Goal: Task Accomplishment & Management: Use online tool/utility

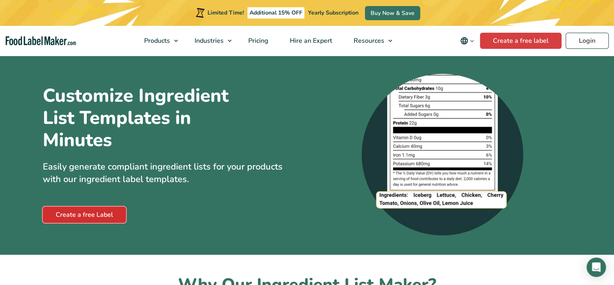
click at [114, 211] on link "Create a free Label" at bounding box center [84, 215] width 83 height 16
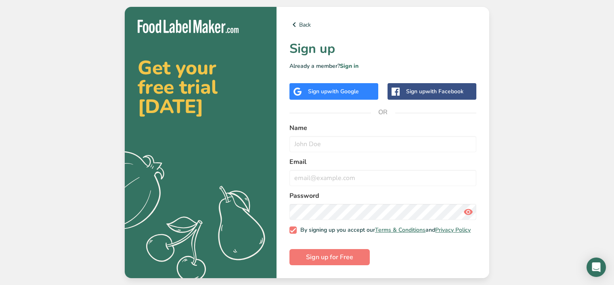
click at [342, 149] on input "text" at bounding box center [382, 144] width 187 height 16
click at [343, 148] on input "text" at bounding box center [382, 144] width 187 height 16
type input "[PERSON_NAME]"
click at [331, 175] on input "email" at bounding box center [382, 178] width 187 height 16
type input "[EMAIL_ADDRESS][DOMAIN_NAME]"
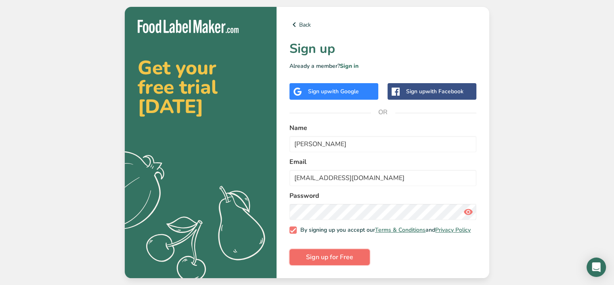
click at [355, 258] on button "Sign up for Free" at bounding box center [329, 257] width 80 height 16
click at [467, 210] on icon at bounding box center [468, 212] width 10 height 15
click at [361, 258] on button "Sign up for Free" at bounding box center [329, 257] width 80 height 16
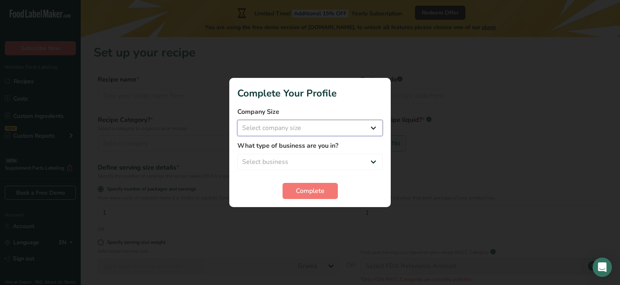
click at [354, 128] on select "Select company size Fewer than 10 Employees 10 to 50 Employees 51 to 500 Employ…" at bounding box center [309, 128] width 145 height 16
select select "2"
click at [237, 120] on select "Select company size Fewer than 10 Employees 10 to 50 Employees 51 to 500 Employ…" at bounding box center [309, 128] width 145 height 16
click at [300, 164] on select "Select business Packaged Food Manufacturer Restaurant & Cafe Bakery Meal Plans …" at bounding box center [309, 162] width 145 height 16
select select "6"
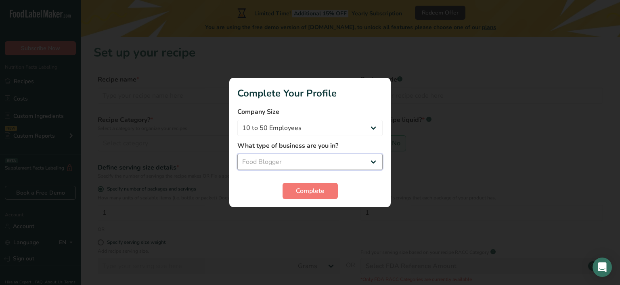
click at [237, 154] on select "Select business Packaged Food Manufacturer Restaurant & Cafe Bakery Meal Plans …" at bounding box center [309, 162] width 145 height 16
click at [298, 192] on span "Complete" at bounding box center [310, 191] width 29 height 10
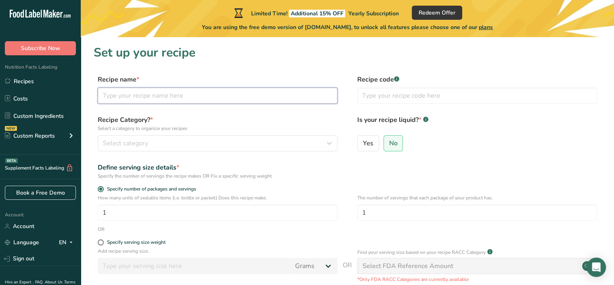
click at [197, 88] on input "text" at bounding box center [218, 96] width 240 height 16
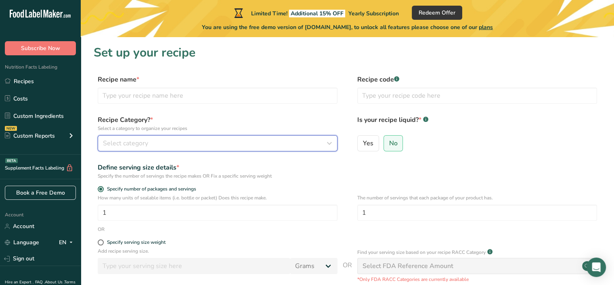
click at [176, 138] on button "Select category" at bounding box center [218, 143] width 240 height 16
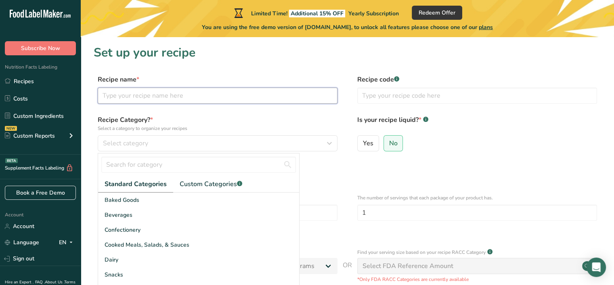
click at [164, 92] on input "text" at bounding box center [218, 96] width 240 height 16
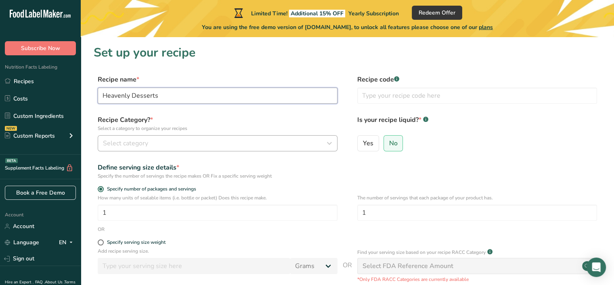
type input "Heavenly Desserts"
click at [157, 140] on button "Select category" at bounding box center [218, 143] width 240 height 16
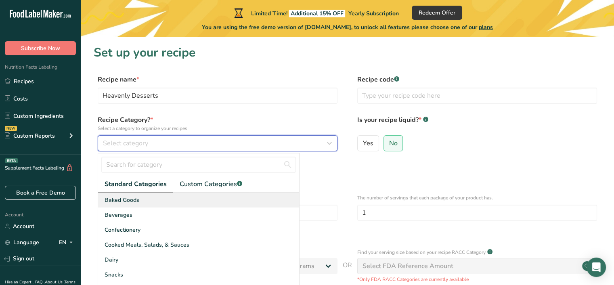
scroll to position [40, 0]
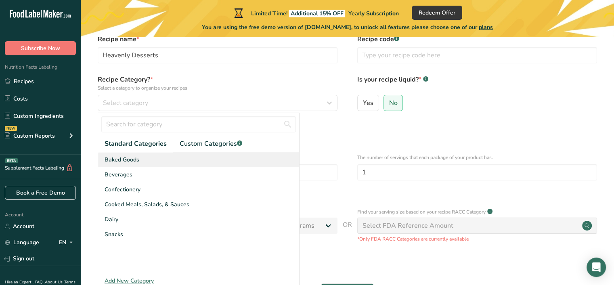
click at [125, 159] on span "Baked Goods" at bounding box center [122, 159] width 35 height 8
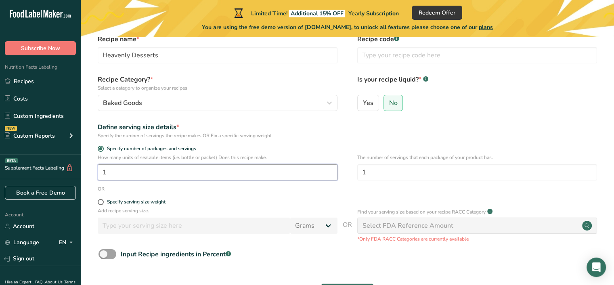
click at [133, 177] on input "1" at bounding box center [218, 172] width 240 height 16
click at [134, 172] on input "1" at bounding box center [218, 172] width 240 height 16
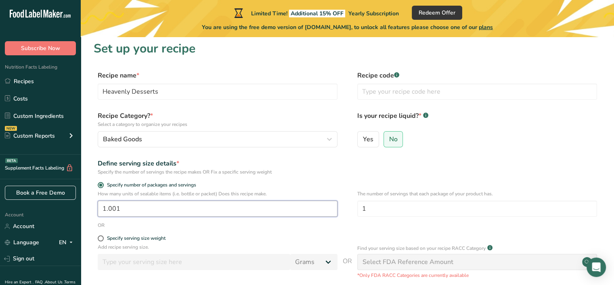
scroll to position [0, 0]
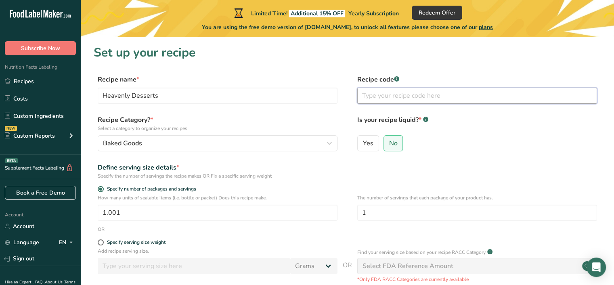
click at [384, 101] on input "text" at bounding box center [477, 96] width 240 height 16
click at [342, 153] on div "Recipe Category? * Select a category to organize your recipes Baked Goods Stand…" at bounding box center [347, 135] width 507 height 41
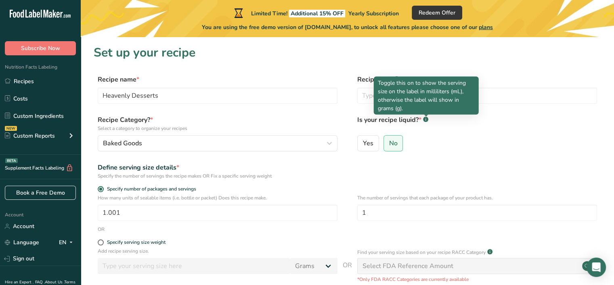
click at [425, 120] on rect at bounding box center [425, 119] width 5 height 5
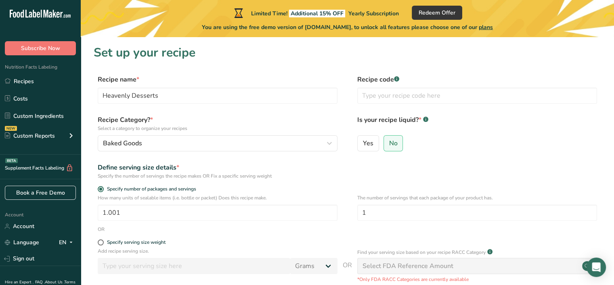
click at [425, 120] on rect at bounding box center [425, 119] width 5 height 5
click at [470, 164] on div "Define serving size details * Specify the number of servings the recipe makes O…" at bounding box center [347, 171] width 507 height 17
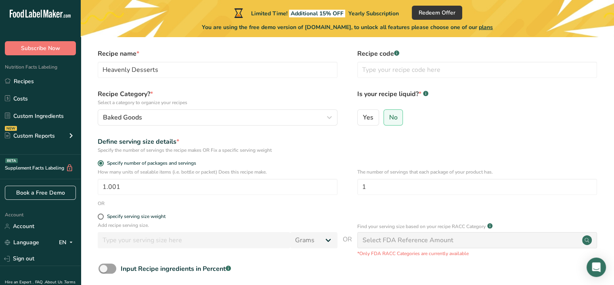
scroll to position [40, 0]
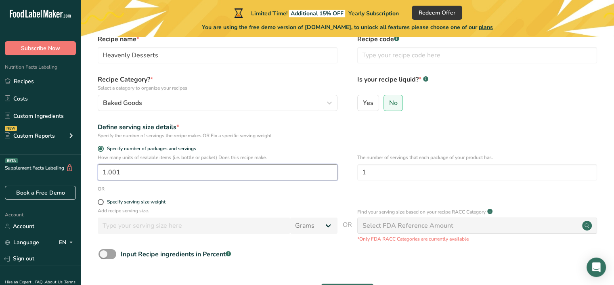
click at [193, 168] on input "1.001" at bounding box center [218, 172] width 240 height 16
drag, startPoint x: 193, startPoint y: 168, endPoint x: 86, endPoint y: 168, distance: 106.2
click at [86, 168] on section "Set up your recipe Recipe name * Heavenly Desserts Recipe code .a-a{fill:#34736…" at bounding box center [347, 157] width 533 height 321
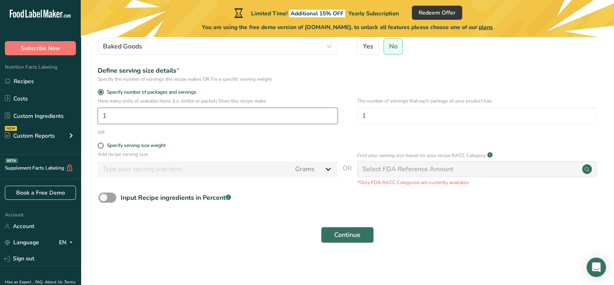
scroll to position [99, 0]
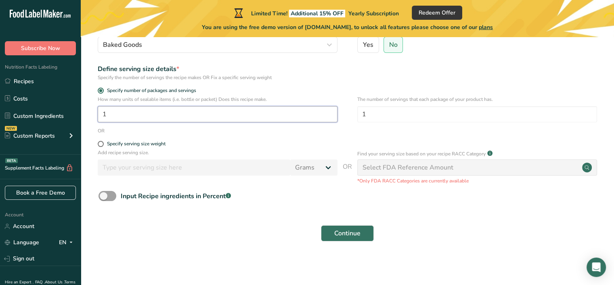
type input "1"
click at [382, 174] on div "Select FDA Reference Amount" at bounding box center [477, 167] width 240 height 16
click at [340, 231] on span "Continue" at bounding box center [347, 234] width 26 height 10
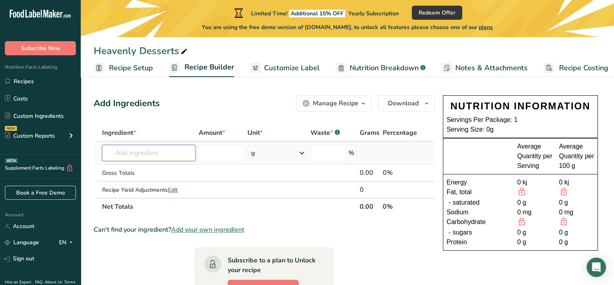
click at [174, 151] on input "text" at bounding box center [148, 153] width 93 height 16
click at [174, 149] on input "text" at bounding box center [148, 153] width 93 height 16
click at [163, 149] on input "text" at bounding box center [148, 153] width 93 height 16
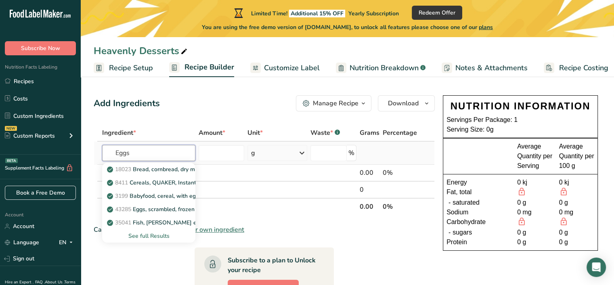
type input "Eggs"
click at [160, 143] on td "18023 Bread, cornbread, dry mix, prepared with 2% milk, 80% margarine, and eggs…" at bounding box center [149, 153] width 96 height 23
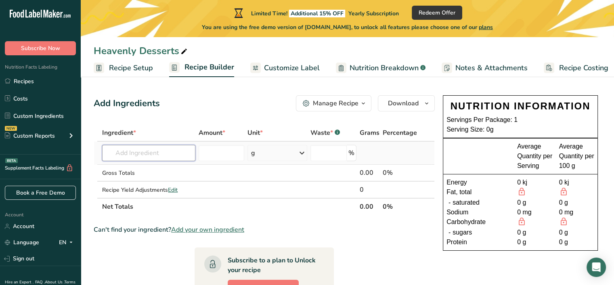
click at [157, 150] on input "text" at bounding box center [148, 153] width 93 height 16
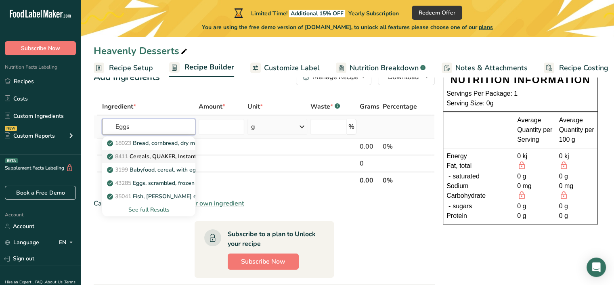
scroll to position [40, 0]
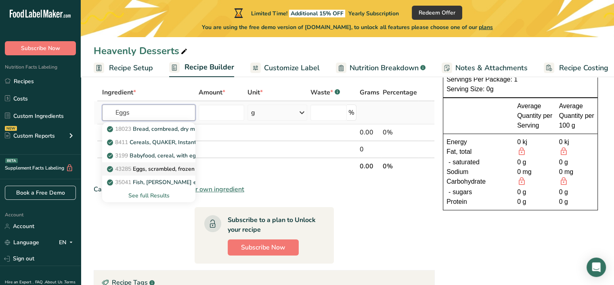
type input "Eggs"
click at [149, 170] on p "43285 Eggs, scrambled, frozen mixture" at bounding box center [162, 169] width 107 height 8
type input "Eggs, scrambled, frozen mixture"
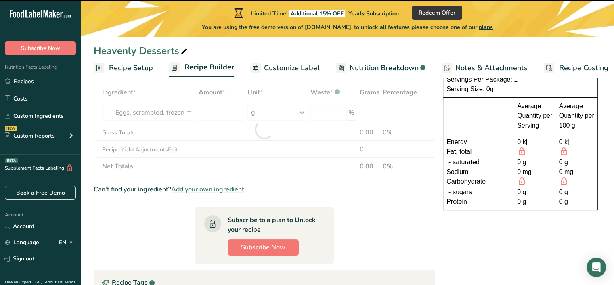
type input "0"
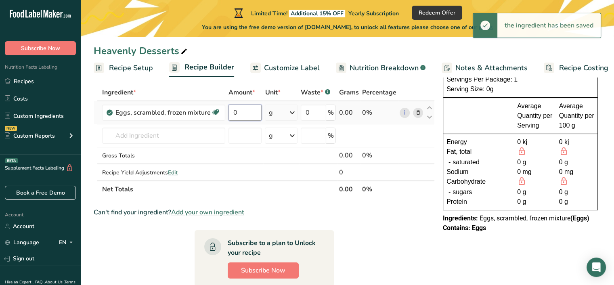
drag, startPoint x: 252, startPoint y: 113, endPoint x: 232, endPoint y: 114, distance: 19.4
click at [232, 114] on input "0" at bounding box center [245, 113] width 33 height 16
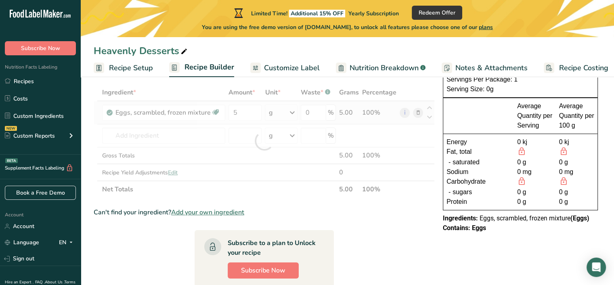
click at [289, 110] on div "Ingredient * Amount * Unit * Waste * .a-a{fill:#347362;}.b-a{fill:#fff;} Grams …" at bounding box center [264, 141] width 341 height 114
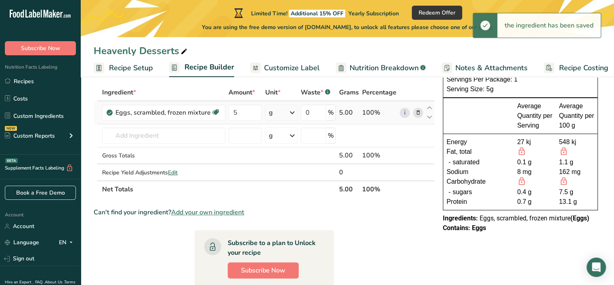
click at [294, 114] on icon at bounding box center [292, 112] width 10 height 15
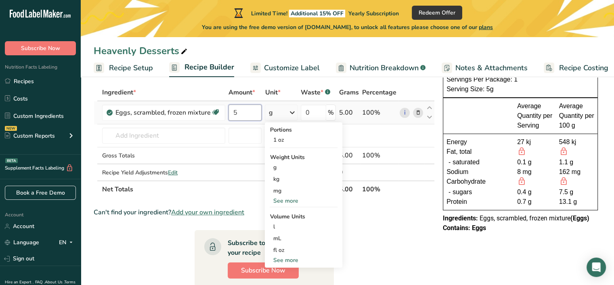
drag, startPoint x: 250, startPoint y: 113, endPoint x: 225, endPoint y: 116, distance: 24.7
click at [225, 116] on tr "Eggs, scrambled, frozen mixture Dairy free Gluten free Vegetarian Soy free 5 g …" at bounding box center [264, 112] width 340 height 23
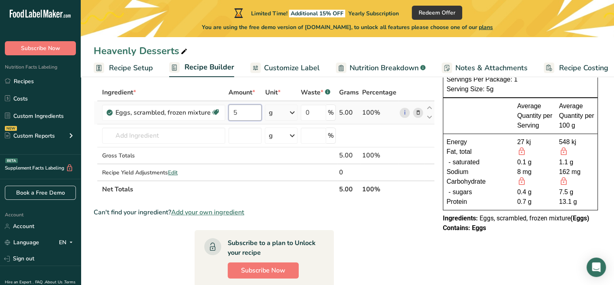
click at [244, 114] on input "5" at bounding box center [245, 113] width 33 height 16
drag, startPoint x: 244, startPoint y: 114, endPoint x: 231, endPoint y: 116, distance: 12.6
click at [231, 116] on input "5" at bounding box center [245, 113] width 33 height 16
type input "10"
click at [187, 133] on div "Ingredient * Amount * Unit * Waste * .a-a{fill:#347362;}.b-a{fill:#fff;} Grams …" at bounding box center [264, 141] width 341 height 114
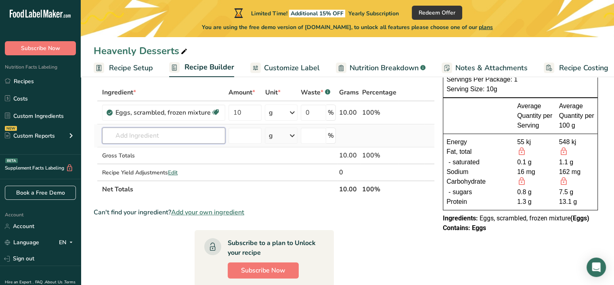
click at [146, 136] on input "text" at bounding box center [163, 136] width 123 height 16
paste input "Sweetened Condensed Milk"
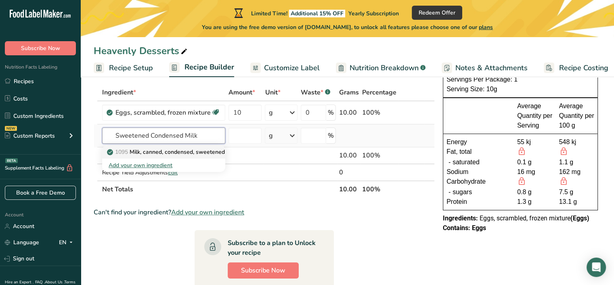
type input "Sweetened Condensed Milk"
click at [150, 153] on p "1095 Milk, canned, condensed, sweetened" at bounding box center [167, 152] width 116 height 8
type input "Milk, canned, condensed, sweetened"
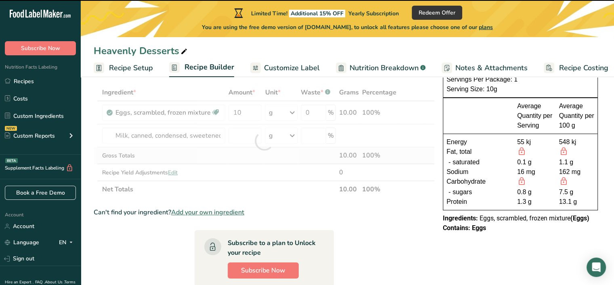
type input "0"
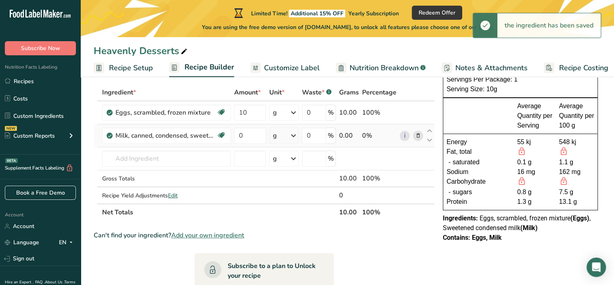
click at [294, 133] on icon at bounding box center [294, 135] width 10 height 15
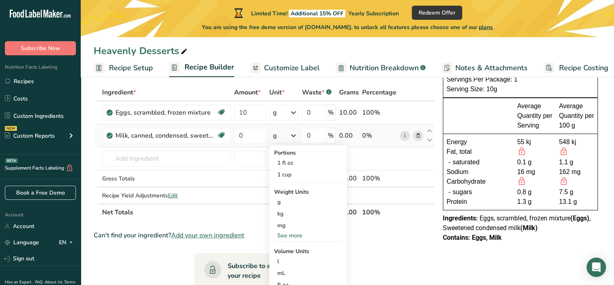
scroll to position [81, 0]
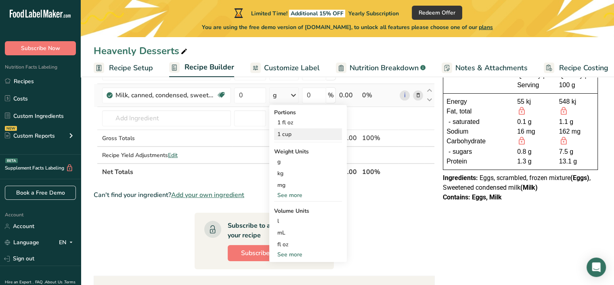
click at [292, 132] on div "1 cup" at bounding box center [308, 134] width 68 height 12
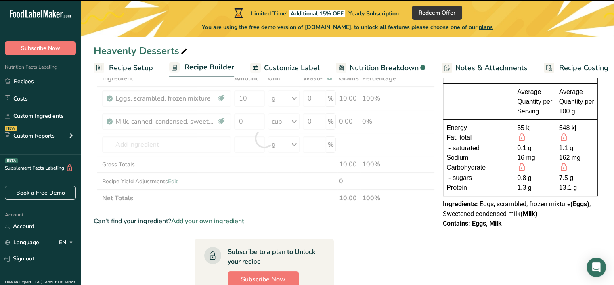
scroll to position [40, 0]
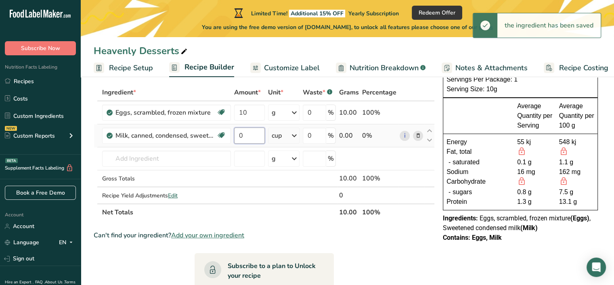
drag, startPoint x: 250, startPoint y: 135, endPoint x: 235, endPoint y: 136, distance: 15.0
click at [235, 136] on input "0" at bounding box center [249, 136] width 31 height 16
type input "1"
click at [183, 157] on div "Ingredient * Amount * Unit * Waste * .a-a{fill:#347362;}.b-a{fill:#fff;} Grams …" at bounding box center [264, 152] width 341 height 137
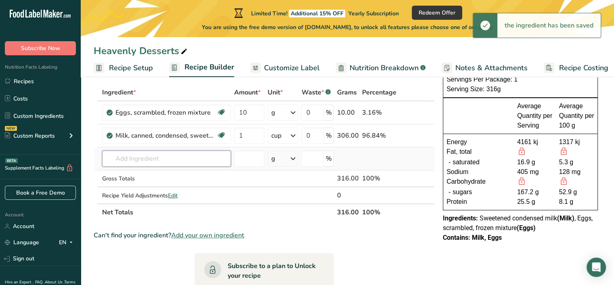
click at [219, 156] on input "text" at bounding box center [166, 159] width 129 height 16
paste input "Evaporated Milk"
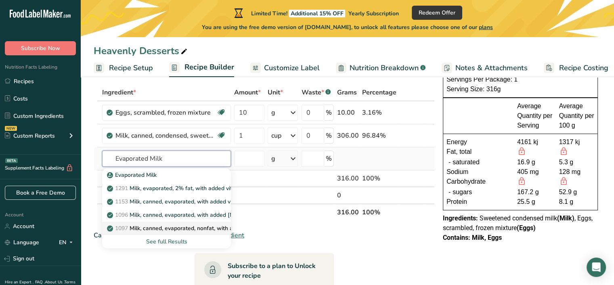
type input "Evaporated Milk"
click at [207, 231] on p "1097 Milk, canned, evaporated, nonfat, with added vitamin A and [MEDICAL_DATA]" at bounding box center [220, 228] width 223 height 8
type input "Milk, canned, evaporated, nonfat, with added vitamin A and [MEDICAL_DATA]"
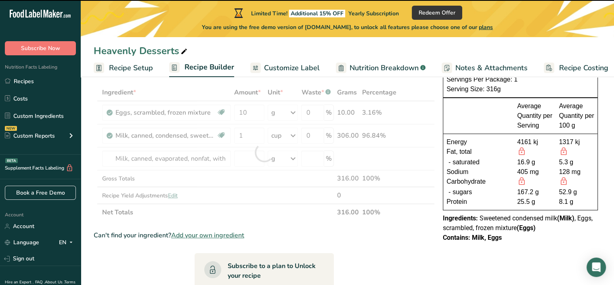
type input "0"
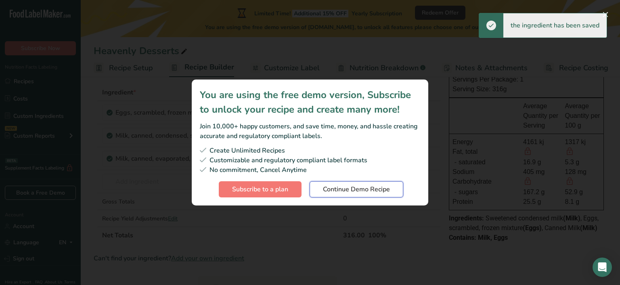
click at [343, 190] on span "Continue Demo Recipe" at bounding box center [356, 190] width 67 height 10
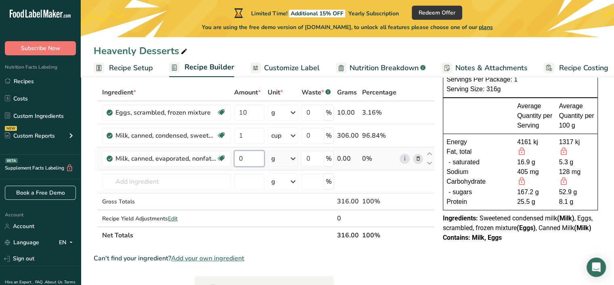
click at [254, 157] on input "0" at bounding box center [249, 159] width 30 height 16
drag, startPoint x: 254, startPoint y: 157, endPoint x: 223, endPoint y: 158, distance: 31.1
click at [223, 158] on tr "Milk, canned, evaporated, nonfat, with added vitamin A and [MEDICAL_DATA] Glute…" at bounding box center [264, 158] width 340 height 23
type input "1"
click at [296, 159] on div "Ingredient * Amount * Unit * Waste * .a-a{fill:#347362;}.b-a{fill:#fff;} Grams …" at bounding box center [264, 164] width 341 height 160
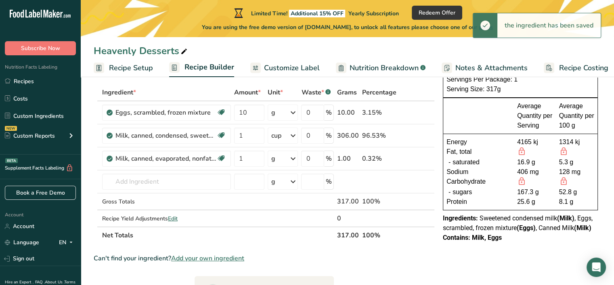
click at [291, 156] on icon at bounding box center [293, 158] width 10 height 15
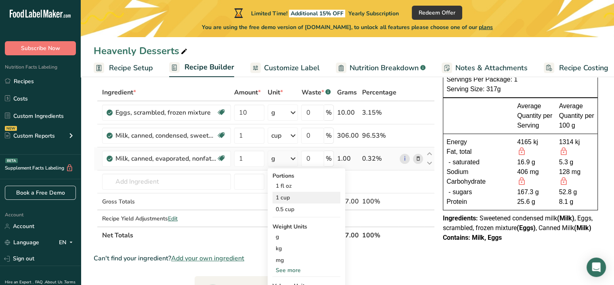
scroll to position [121, 0]
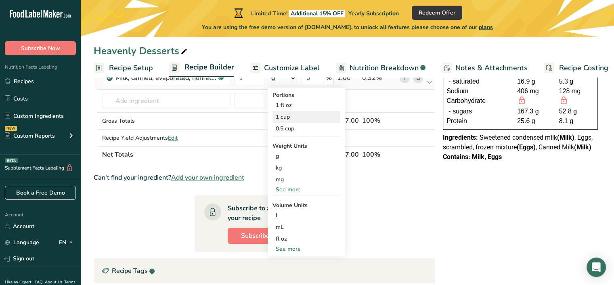
click at [297, 122] on div "1 cup" at bounding box center [307, 117] width 68 height 12
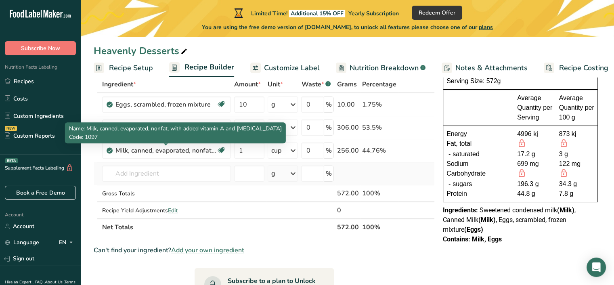
scroll to position [40, 0]
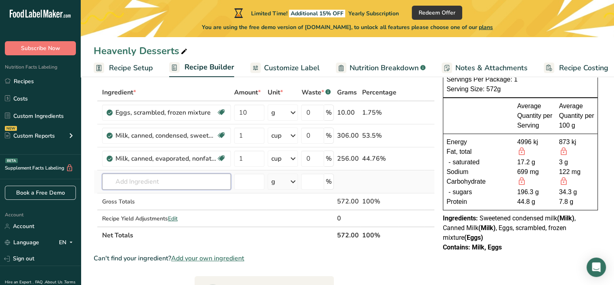
click at [128, 180] on input "text" at bounding box center [166, 182] width 129 height 16
paste input "Sugar"
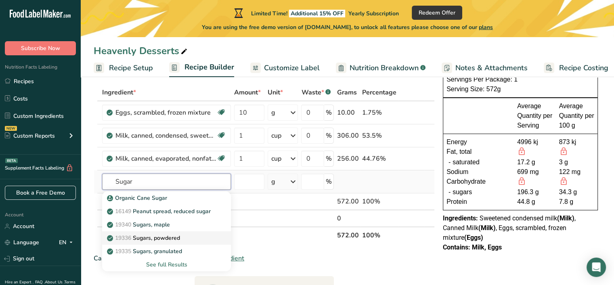
type input "Sugar"
click at [172, 239] on p "19336 Sugars, powdered" at bounding box center [144, 238] width 71 height 8
type input "Sugars, powdered"
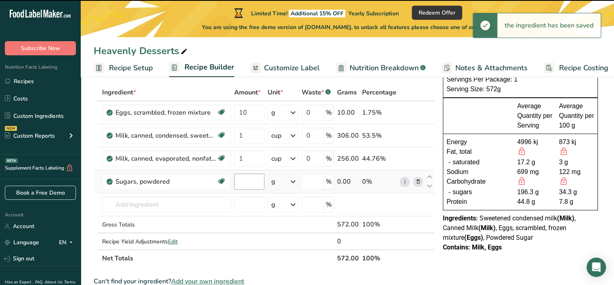
type input "0"
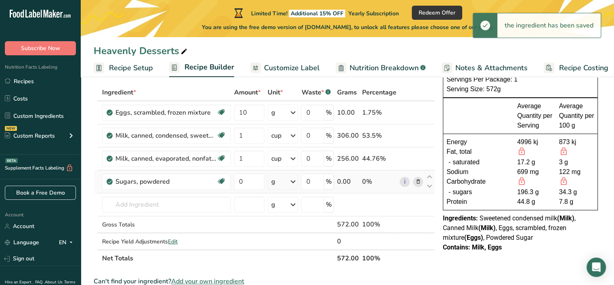
click at [292, 179] on icon at bounding box center [293, 181] width 10 height 15
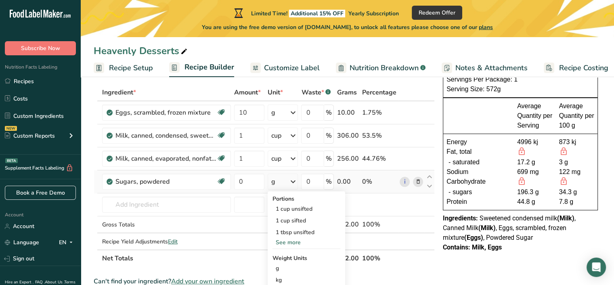
click at [289, 241] on div "See more" at bounding box center [307, 242] width 68 height 8
click at [318, 244] on div "1 tsp" at bounding box center [307, 244] width 68 height 12
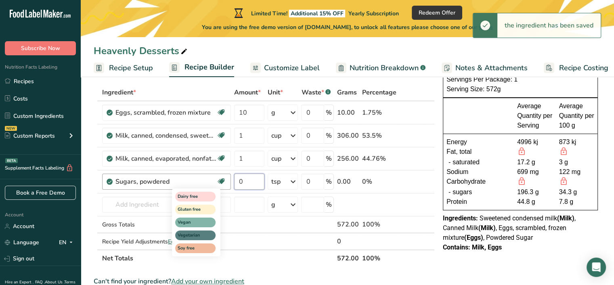
drag, startPoint x: 252, startPoint y: 182, endPoint x: 225, endPoint y: 182, distance: 27.1
click at [225, 182] on tr "Sugars, powdered Dairy free Gluten free Vegan Vegetarian Soy free 0 tsp Portion…" at bounding box center [264, 181] width 340 height 23
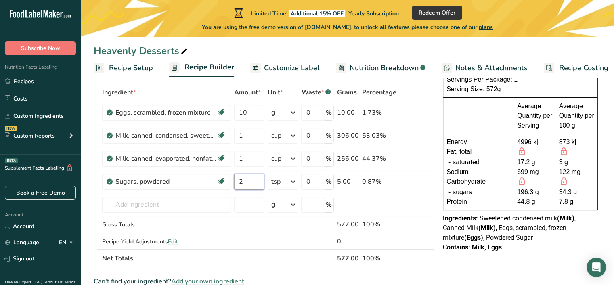
type input "2"
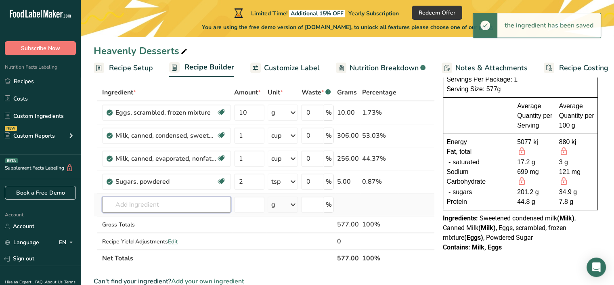
click at [137, 203] on div "Ingredient * Amount * Unit * Waste * .a-a{fill:#347362;}.b-a{fill:#fff;} Grams …" at bounding box center [264, 175] width 341 height 183
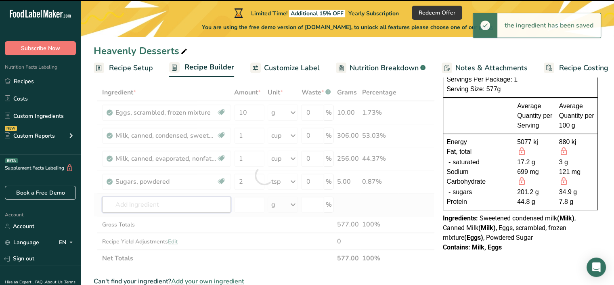
paste input "Vanilla Extract"
type input "Vanilla Extract"
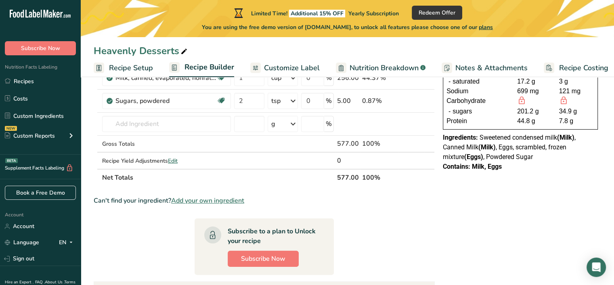
scroll to position [81, 0]
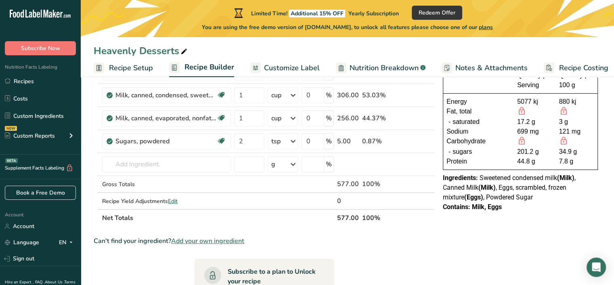
click at [292, 68] on span "Customize Label" at bounding box center [292, 68] width 56 height 11
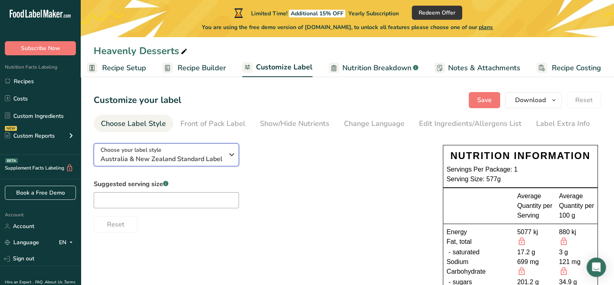
click at [228, 154] on icon "button" at bounding box center [232, 154] width 10 height 15
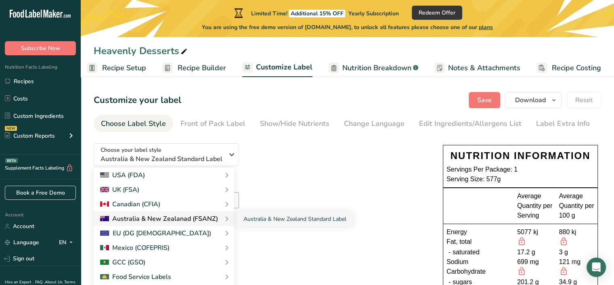
click at [197, 218] on div "Australia & New Zealanad (FSANZ)" at bounding box center [159, 219] width 118 height 10
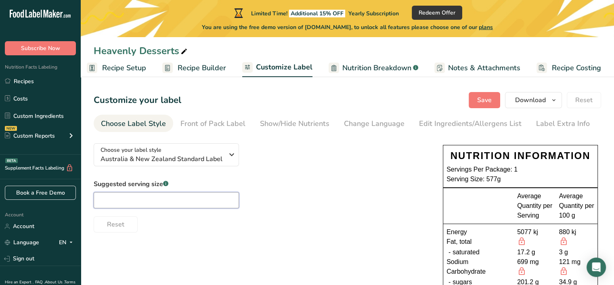
click at [182, 194] on input "text" at bounding box center [166, 200] width 145 height 16
click at [181, 199] on input "text" at bounding box center [166, 200] width 145 height 16
click at [361, 69] on span "Nutrition Breakdown" at bounding box center [376, 68] width 69 height 11
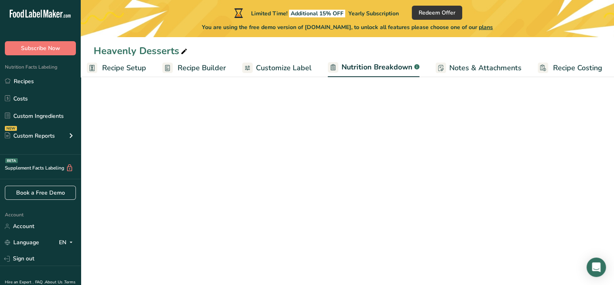
scroll to position [0, 8]
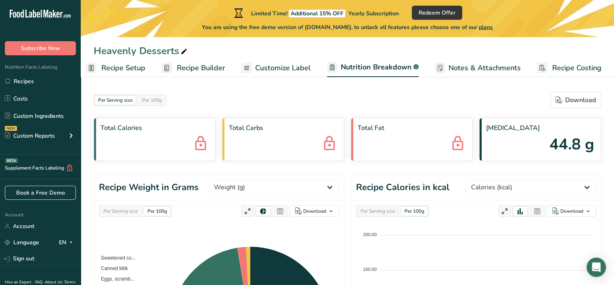
click at [468, 67] on span "Notes & Attachments" at bounding box center [485, 68] width 72 height 11
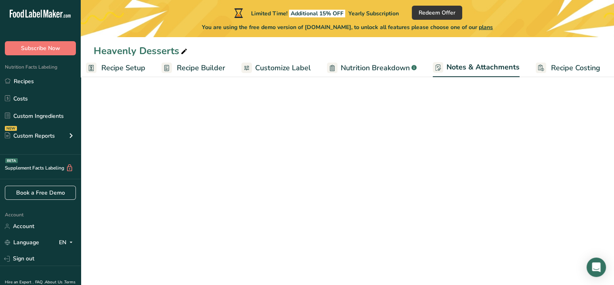
scroll to position [0, 7]
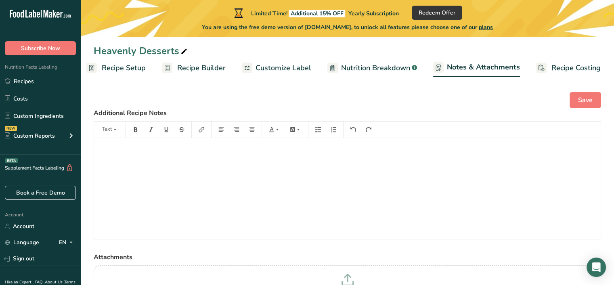
click at [580, 72] on span "Recipe Costing" at bounding box center [576, 68] width 49 height 11
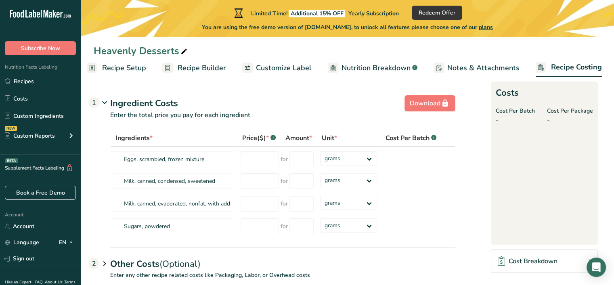
click at [453, 69] on span "Notes & Attachments" at bounding box center [483, 68] width 72 height 11
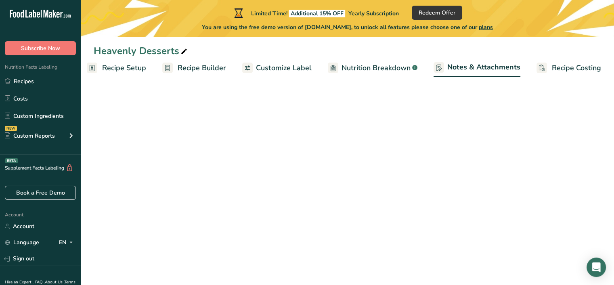
scroll to position [0, 7]
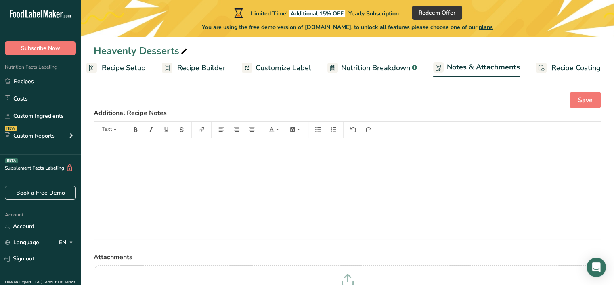
click at [168, 173] on div "﻿" at bounding box center [347, 188] width 507 height 101
drag, startPoint x: 118, startPoint y: 166, endPoint x: 96, endPoint y: 166, distance: 22.2
click at [96, 166] on div "KEEP REFRIGERATED. BKD ON:" at bounding box center [347, 188] width 507 height 101
click at [128, 164] on p "Bkd On" at bounding box center [347, 165] width 499 height 10
click at [130, 168] on p "Bkd On:" at bounding box center [347, 165] width 499 height 10
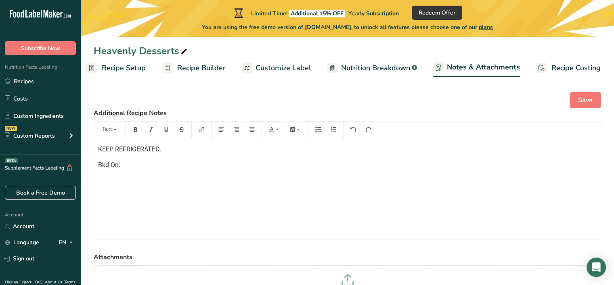
click at [190, 183] on div "KEEP REFRIGERATED. Bkd On:" at bounding box center [347, 188] width 507 height 101
click at [128, 169] on p "Bkd On:" at bounding box center [347, 165] width 499 height 10
click at [134, 163] on p "Bkd On:" at bounding box center [347, 165] width 499 height 10
drag, startPoint x: 140, startPoint y: 176, endPoint x: 145, endPoint y: 176, distance: 5.7
click at [141, 177] on p "Best Before" at bounding box center [347, 181] width 499 height 10
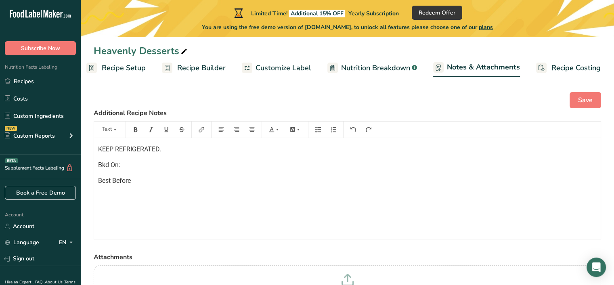
click at [141, 182] on p "Best Before" at bounding box center [347, 181] width 499 height 10
click at [163, 182] on p "Best Before: 3-5 days" at bounding box center [347, 181] width 499 height 10
click at [164, 181] on p "Best Before: 3-5 days" at bounding box center [347, 181] width 499 height 10
click at [164, 181] on p "Best Before: 3-5 days." at bounding box center [347, 181] width 499 height 10
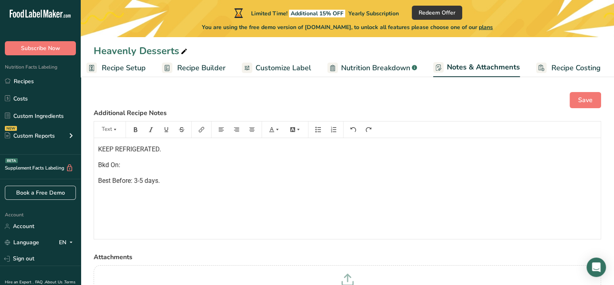
click at [164, 179] on p "Best Before: 3-5 days." at bounding box center [347, 181] width 499 height 10
click at [165, 182] on p "Best Before: 3-5 days." at bounding box center [347, 181] width 499 height 10
click at [165, 181] on p "Best Before: 3-5 days." at bounding box center [347, 181] width 499 height 10
click at [211, 182] on p "Best Before: 3-5 days from date baked." at bounding box center [347, 181] width 499 height 10
click at [211, 180] on p "Best Before: 3-5 days from date baked." at bounding box center [347, 181] width 499 height 10
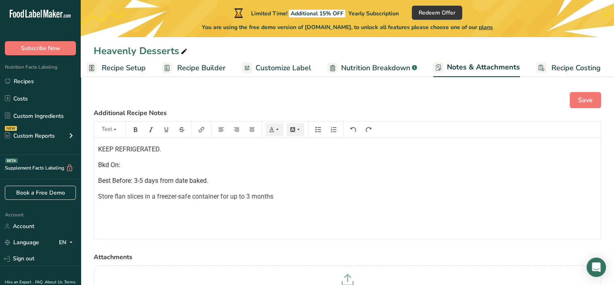
click at [136, 196] on span "Store flan slices in a freezer-safe container for up to 3 months" at bounding box center [185, 197] width 175 height 8
drag, startPoint x: 136, startPoint y: 196, endPoint x: 130, endPoint y: 198, distance: 7.2
click at [136, 196] on span "Store flan slices in a freezer-safe container for up to 3 months" at bounding box center [185, 197] width 175 height 8
click at [110, 189] on div "KEEP REFRIGERATED. Bkd On: Best Before: 3-5 days from date baked. Store flan in…" at bounding box center [347, 188] width 507 height 101
drag, startPoint x: 99, startPoint y: 195, endPoint x: 103, endPoint y: 196, distance: 4.5
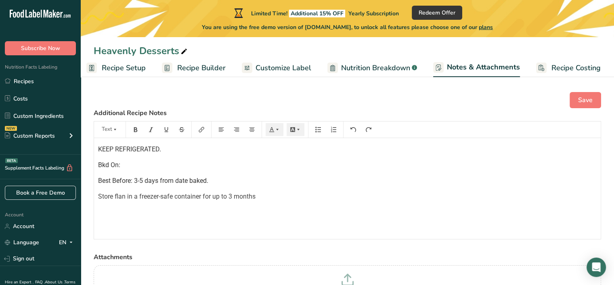
click at [99, 195] on span "Store flan in a freezer-safe container for up to 3 months" at bounding box center [176, 197] width 157 height 8
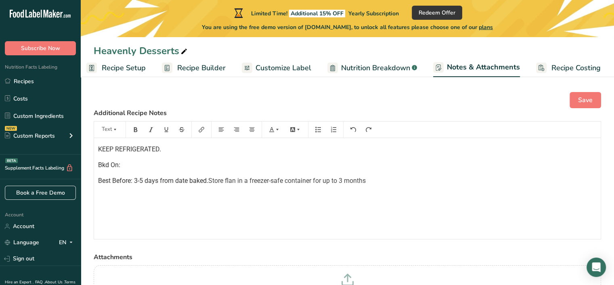
click at [342, 193] on div "KEEP REFRIGERATED. Bkd On: Best Before: 3-5 days from date baked. Store flan in…" at bounding box center [347, 188] width 507 height 101
click at [371, 180] on p "Best Before: 3-5 days from date baked. Store flan in a freezer-safe container f…" at bounding box center [347, 181] width 499 height 10
click at [290, 212] on div "KEEP REFRIGERATED. Bkd On: Best Before: 3-5 days from date baked. Store flan in…" at bounding box center [347, 188] width 507 height 101
click at [129, 166] on p "Bkd On:" at bounding box center [347, 165] width 499 height 10
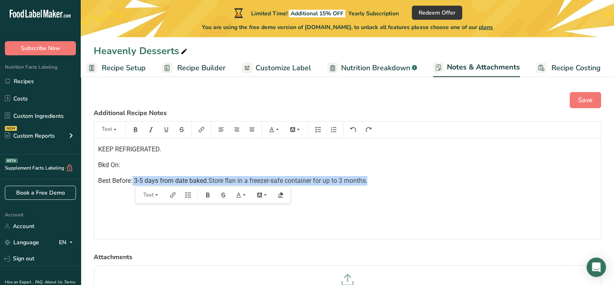
drag, startPoint x: 375, startPoint y: 181, endPoint x: 133, endPoint y: 180, distance: 242.2
click at [133, 180] on p "Best Before: 3-5 days from date baked. Store flan in a freezer-safe container f…" at bounding box center [347, 181] width 499 height 10
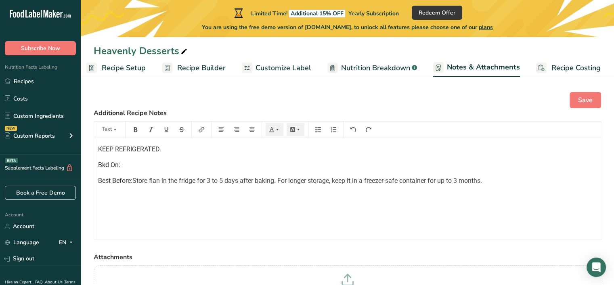
click at [283, 200] on div "KEEP REFRIGERATED. Bkd On: Best Before: Store flan in the fridge for 3 to 5 day…" at bounding box center [347, 188] width 507 height 101
click at [134, 180] on span "Store flan in the fridge for 3 to 5 days after baking. For longer storage, keep…" at bounding box center [307, 181] width 350 height 8
click at [223, 181] on span "Store flan in the fridge for 3 to 5 days after baking. For longer storage, keep…" at bounding box center [307, 181] width 350 height 8
click at [241, 206] on div "KEEP REFRIGERATED. Bkd On: Best Before: Store flan in the fridge for 3-5 days a…" at bounding box center [347, 188] width 507 height 101
click at [253, 201] on div "KEEP REFRIGERATED. Bkd On: Best Before: Store flan in the fridge for 3-5 days a…" at bounding box center [347, 188] width 507 height 101
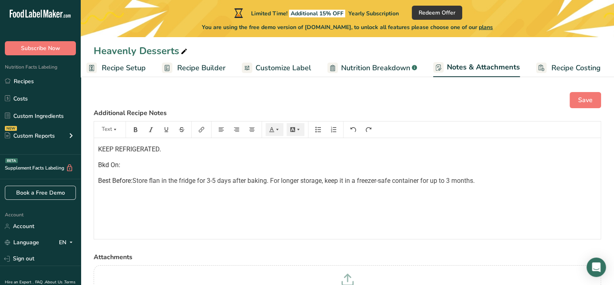
click at [273, 180] on span "Store flan in the fridge for 3-5 days after baking. For longer storage, keep it…" at bounding box center [303, 181] width 342 height 8
click at [364, 206] on div "KEEP REFRIGERATED. Bkd On: Best Before: Store flan in the fridge for 3-5 days a…" at bounding box center [347, 188] width 507 height 101
click at [415, 208] on div "KEEP REFRIGERATED. Bkd On: Best Before: Store flan in the fridge for 3-5 days a…" at bounding box center [347, 188] width 507 height 101
click at [145, 169] on p "Bkd On:" at bounding box center [347, 165] width 499 height 10
click at [161, 148] on p "KEEP REFRIGERATED." at bounding box center [347, 150] width 499 height 10
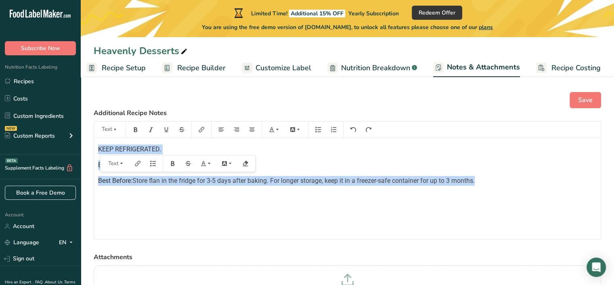
drag, startPoint x: 441, startPoint y: 180, endPoint x: 97, endPoint y: 151, distance: 344.9
click at [97, 151] on div "KEEP REFRIGERATED. Bkd On: Best Before: Store flan in the fridge for 3-5 days a…" at bounding box center [347, 188] width 507 height 101
click at [159, 211] on div "KEEP REFRIGERATED. Bkd On: Best Before: Store flan in the fridge for 3-5 days a…" at bounding box center [347, 188] width 507 height 101
click at [172, 208] on div "KEEP REFRIGERATED. Bkd On: Best Before: Store flan in the fridge for 3-5 days a…" at bounding box center [347, 188] width 507 height 101
click at [155, 212] on div "KEEP REFRIGERATED. Bkd On: Best Before: Store flan in the fridge for 3-5 days a…" at bounding box center [347, 188] width 507 height 101
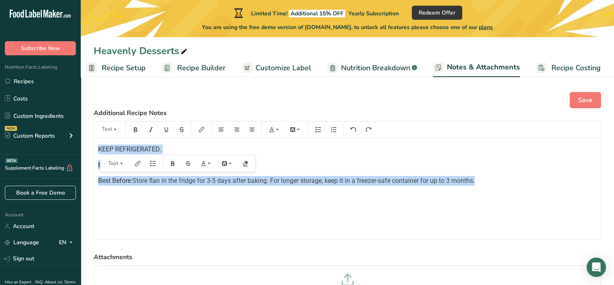
click at [331, 205] on div "KEEP REFRIGERATED. Bkd On: Best Before: Store flan in the fridge for 3-5 days a…" at bounding box center [347, 188] width 507 height 101
click at [303, 160] on p "Bkd On:" at bounding box center [347, 165] width 499 height 10
click at [179, 189] on div "KEEP REFRIGERATED. Bkd On: Best Before: Store flan in the fridge for 3-5 days a…" at bounding box center [347, 188] width 507 height 101
click at [137, 206] on div "KEEP REFRIGERATED. Bkd On: Best Before: Store flan in the fridge for 3-5 days a…" at bounding box center [347, 188] width 507 height 101
click at [312, 158] on div "KEEP REFRIGERATED. Bkd On: Best Before: Store flan in the fridge for 3-5 days a…" at bounding box center [347, 188] width 507 height 101
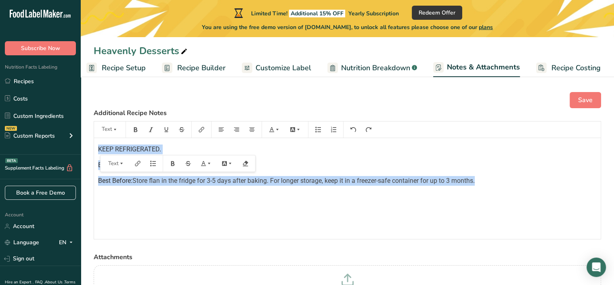
click at [197, 67] on span "Recipe Builder" at bounding box center [201, 68] width 48 height 11
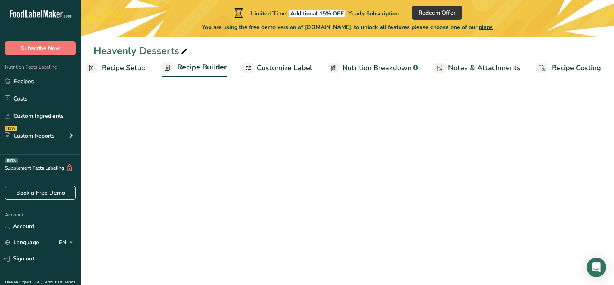
scroll to position [0, 7]
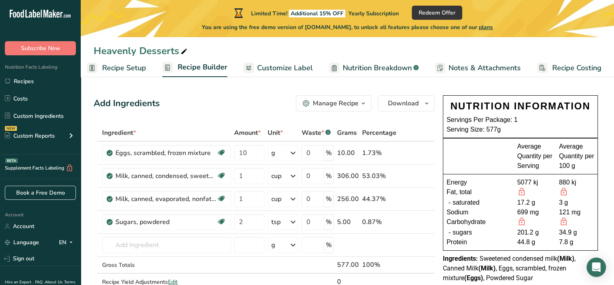
click at [461, 68] on span "Notes & Attachments" at bounding box center [485, 68] width 72 height 11
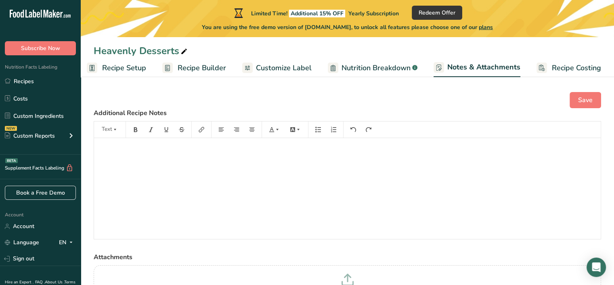
scroll to position [0, 7]
click at [189, 166] on div "﻿" at bounding box center [347, 188] width 507 height 101
click at [252, 171] on div "﻿" at bounding box center [347, 188] width 507 height 101
click at [175, 163] on div "﻿" at bounding box center [347, 188] width 507 height 101
click at [101, 147] on span "Store flan in the fridge for 3 to 5 days after baking. For longer storage, keep…" at bounding box center [273, 149] width 350 height 8
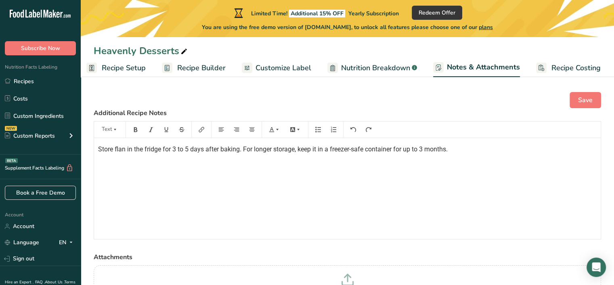
click at [99, 148] on span "Store flan in the fridge for 3 to 5 days after baking. For longer storage, keep…" at bounding box center [273, 149] width 350 height 8
click at [97, 146] on div "Store flan in the fridge for 3 to 5 days after baking. For longer storage, keep…" at bounding box center [347, 188] width 507 height 101
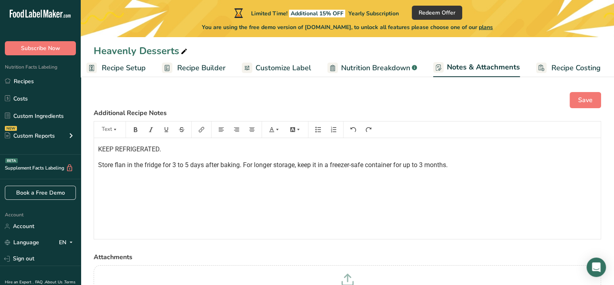
click at [168, 152] on p "KEEP REFRIGERATED." at bounding box center [347, 150] width 499 height 10
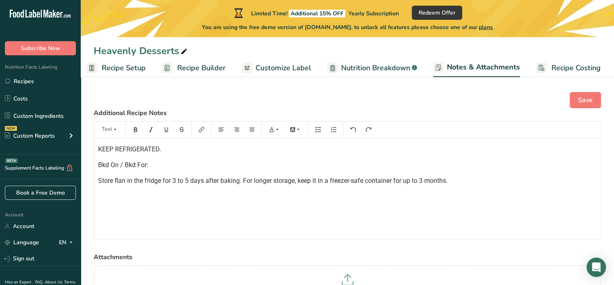
click at [121, 163] on span "Bkd On / Bkd For:" at bounding box center [123, 165] width 50 height 8
click at [126, 166] on span "Bkd On/ Bkd For:" at bounding box center [122, 165] width 48 height 8
click at [124, 168] on span "Bkd On/ Bkd For:" at bounding box center [122, 165] width 48 height 8
click at [97, 183] on div "KEEP REFRIGERATED. Bkd On/Bkd For: Store flan in the fridge for 3 to 5 days aft…" at bounding box center [347, 188] width 507 height 101
click at [222, 182] on span "Best Before: Store flan in the fridge for 3 to 5 days after baking. For longer …" at bounding box center [291, 181] width 386 height 8
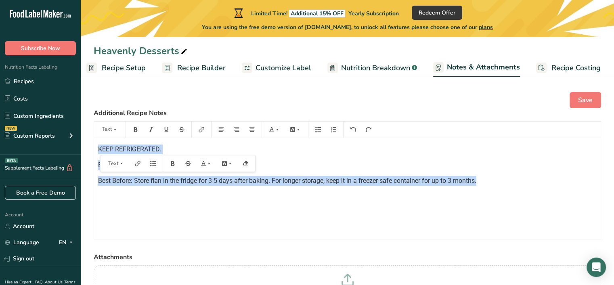
drag, startPoint x: 484, startPoint y: 185, endPoint x: 96, endPoint y: 147, distance: 389.9
click at [96, 147] on div "KEEP REFRIGERATED. Bkd On/Bkd For: Best Before: Store flan in the fridge for 3-…" at bounding box center [347, 188] width 507 height 101
copy div "KEEP REFRIGERATED. Bkd On/Bkd For: Best Before: Store flan in the fridge for 3-…"
click at [214, 71] on span "Recipe Builder" at bounding box center [201, 68] width 48 height 11
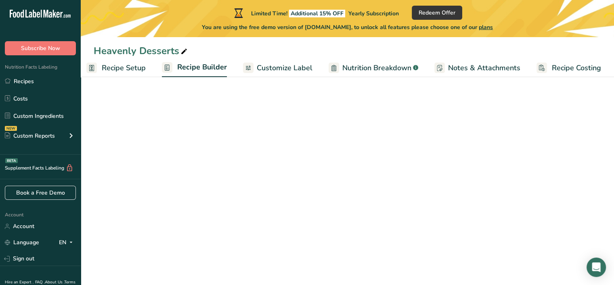
scroll to position [0, 7]
click at [275, 71] on span "Customize Label" at bounding box center [285, 68] width 56 height 11
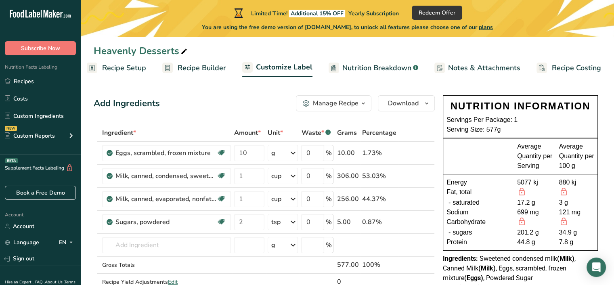
click at [292, 67] on span "Customize Label" at bounding box center [284, 67] width 57 height 11
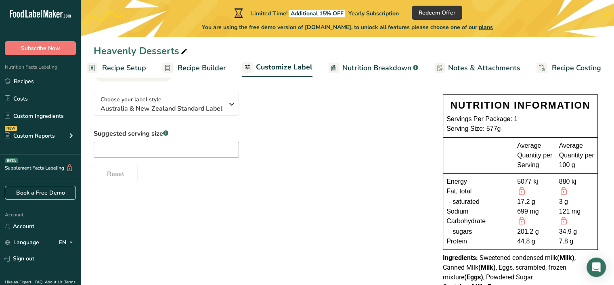
scroll to position [37, 0]
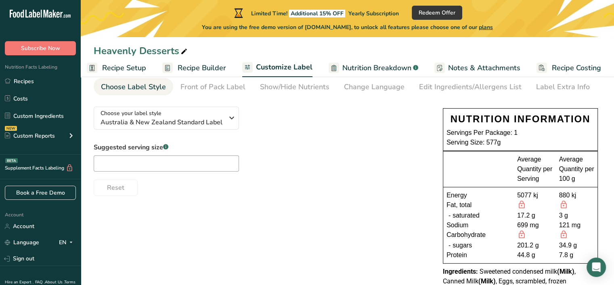
click at [573, 229] on div "121 mg" at bounding box center [577, 225] width 36 height 10
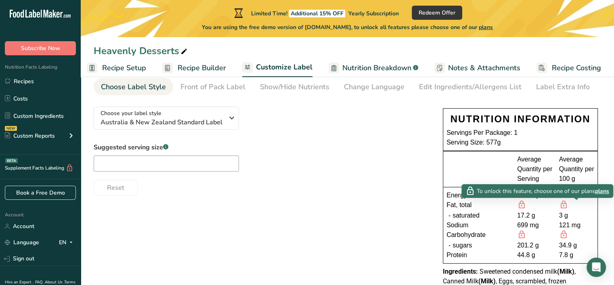
click at [566, 202] on icon at bounding box center [563, 205] width 9 height 10
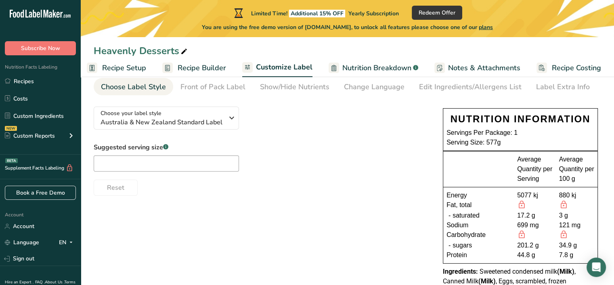
click at [526, 238] on div at bounding box center [535, 235] width 36 height 10
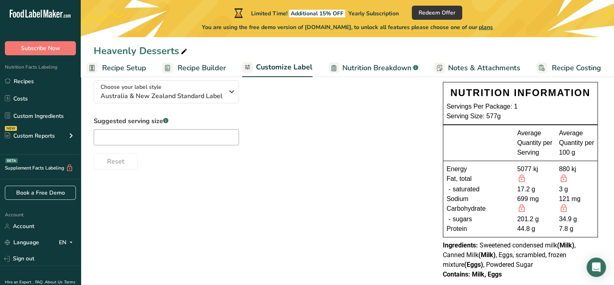
scroll to position [77, 0]
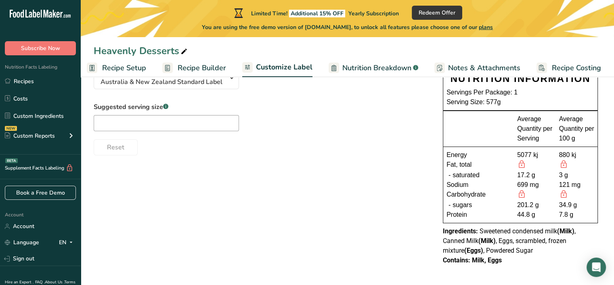
click at [530, 235] on div "Ingredients: Sweetened condensed milk (Milk) , Canned Milk (Milk) , Eggs, scram…" at bounding box center [520, 240] width 155 height 29
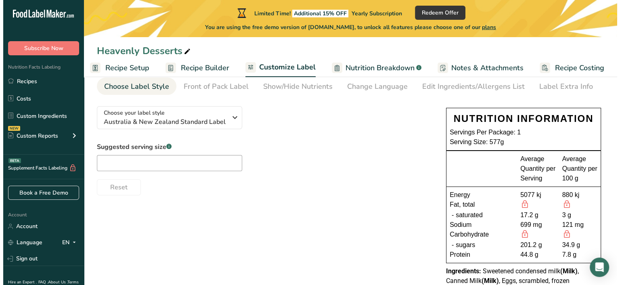
scroll to position [37, 0]
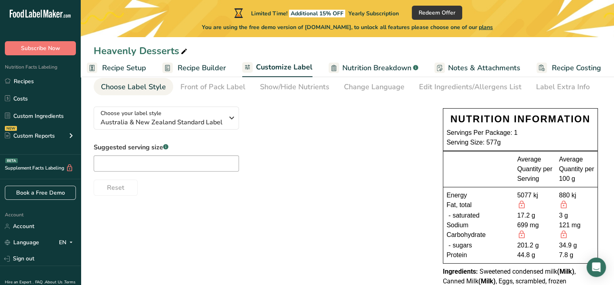
click at [538, 220] on div "699 mg" at bounding box center [535, 225] width 36 height 10
click at [157, 161] on input "text" at bounding box center [166, 163] width 145 height 16
type input "1"
click at [178, 187] on div "Reset" at bounding box center [260, 185] width 333 height 19
click at [195, 69] on span "Recipe Builder" at bounding box center [202, 68] width 48 height 11
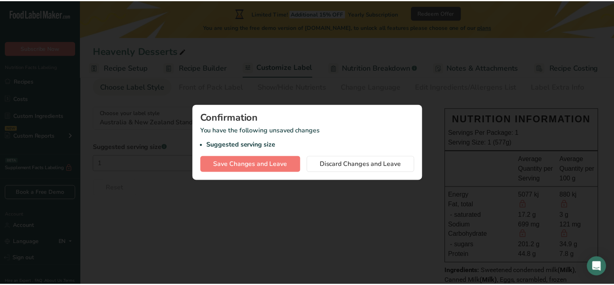
scroll to position [0, 1]
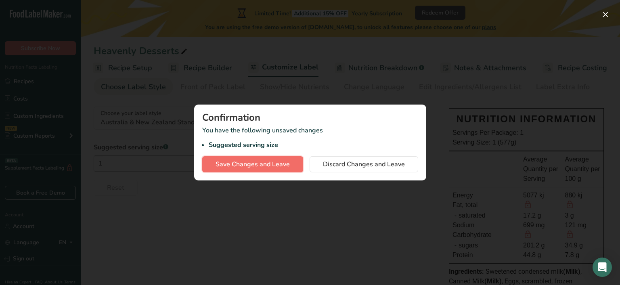
click at [242, 169] on button "Save Changes and Leave" at bounding box center [252, 164] width 101 height 16
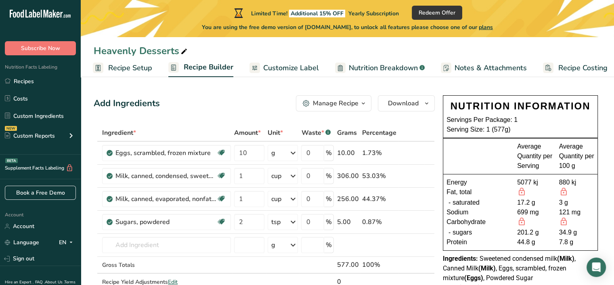
click at [349, 67] on span "Nutrition Breakdown" at bounding box center [383, 68] width 69 height 11
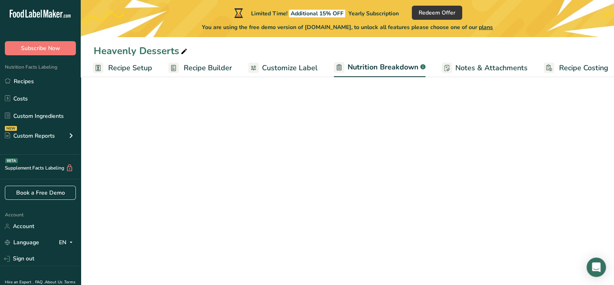
scroll to position [0, 8]
select select "Calories"
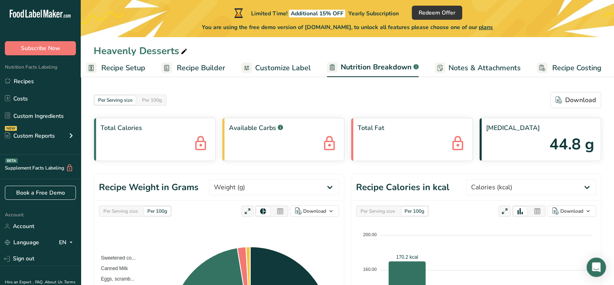
click at [256, 71] on span "Customize Label" at bounding box center [283, 68] width 56 height 11
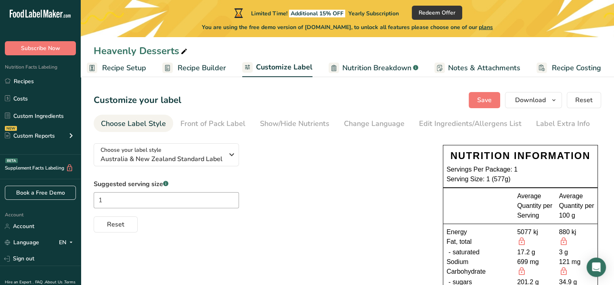
drag, startPoint x: 515, startPoint y: 181, endPoint x: 451, endPoint y: 155, distance: 69.9
click at [451, 155] on div "NUTRITION INFORMATION Servings Per Package: 1 Serving Size: 1 (577g)" at bounding box center [520, 166] width 154 height 43
click at [495, 171] on div "Servings Per Package: 1" at bounding box center [521, 170] width 148 height 10
click at [512, 174] on div "Serving Size: 1 (577g)" at bounding box center [521, 179] width 148 height 10
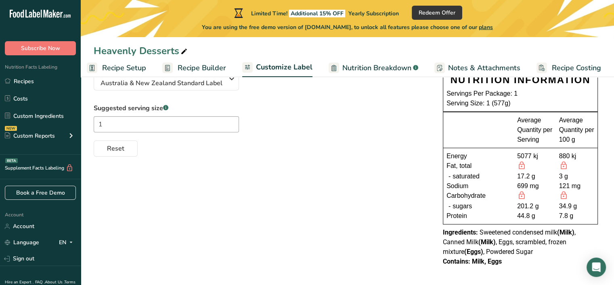
scroll to position [77, 0]
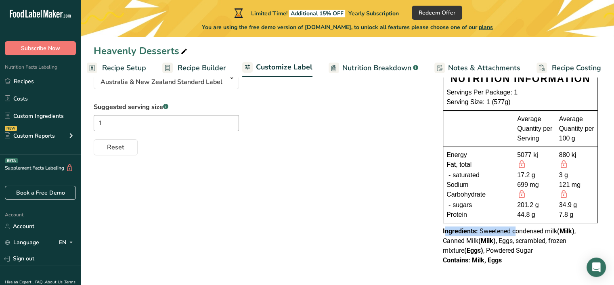
drag, startPoint x: 444, startPoint y: 230, endPoint x: 515, endPoint y: 234, distance: 71.2
click at [515, 234] on div "Ingredients: Sweetened condensed milk (Milk) , Canned Milk (Milk) , Eggs, scram…" at bounding box center [520, 240] width 155 height 29
click at [466, 258] on div "Contains: Milk, Eggs" at bounding box center [520, 261] width 155 height 10
click at [441, 229] on div "NUTRITION INFORMATION Servings Per Package: 1 Serving Size: 1 (577g) Average Qu…" at bounding box center [520, 167] width 161 height 204
drag, startPoint x: 443, startPoint y: 230, endPoint x: 512, endPoint y: 261, distance: 75.9
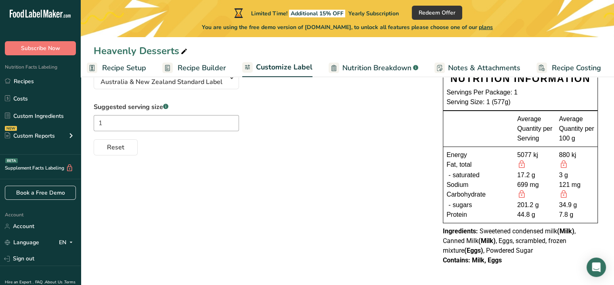
click at [512, 261] on div "NUTRITION INFORMATION Servings Per Package: 1 Serving Size: 1 (577g) Average Qu…" at bounding box center [520, 167] width 161 height 204
copy div "Ingredients: Sweetened condensed milk (Milk) , Canned Milk (Milk) , Eggs, scram…"
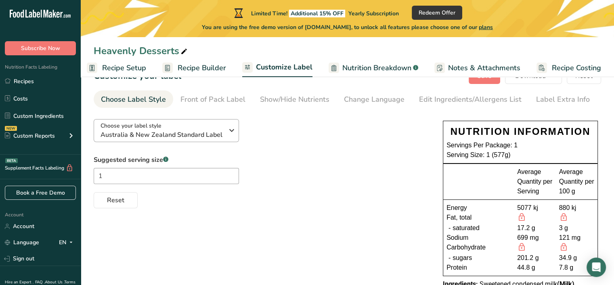
scroll to position [0, 0]
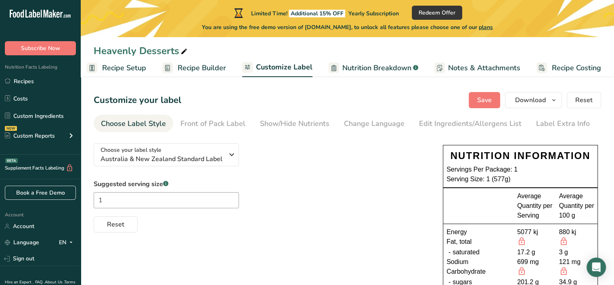
drag, startPoint x: 150, startPoint y: 125, endPoint x: 352, endPoint y: 151, distance: 204.0
click at [238, 130] on ul "Choose Label Style Front of Pack Label Show/Hide Nutrients Change Language Manu…" at bounding box center [347, 123] width 507 height 17
click at [422, 179] on div "Suggested serving size .a-a{fill:#347362;}.b-a{fill:#fff;} 1 Reset" at bounding box center [260, 205] width 333 height 53
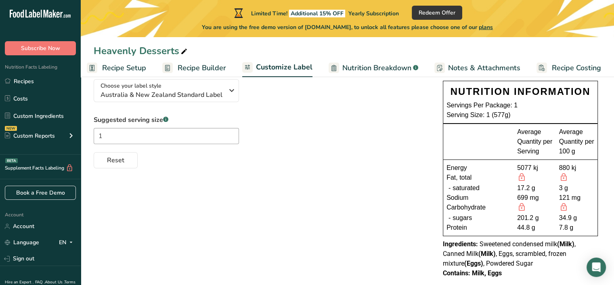
scroll to position [77, 0]
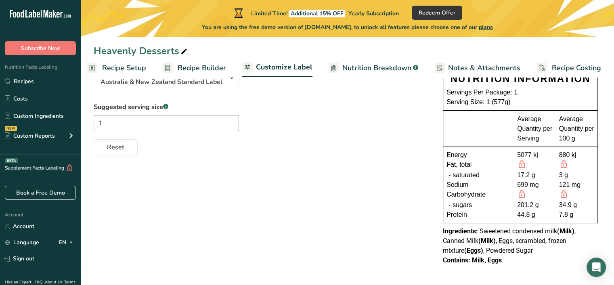
click at [499, 185] on div "Sodium" at bounding box center [482, 185] width 71 height 10
click at [489, 190] on div "Carbohydrate" at bounding box center [482, 195] width 71 height 10
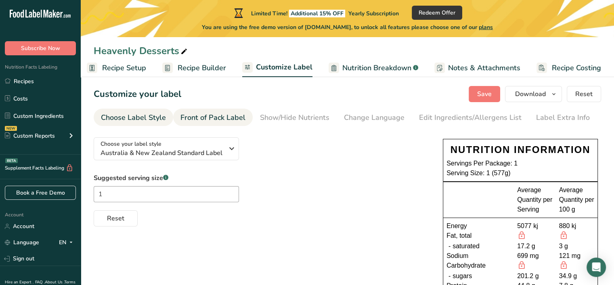
scroll to position [0, 0]
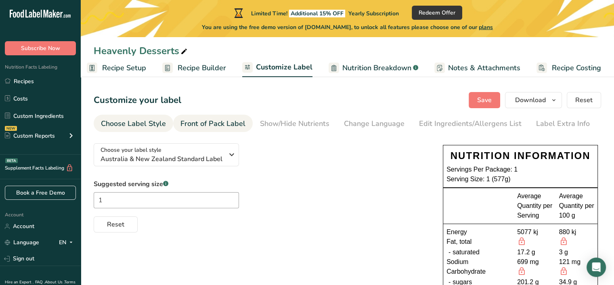
click at [220, 124] on div "Front of Pack Label" at bounding box center [212, 123] width 65 height 11
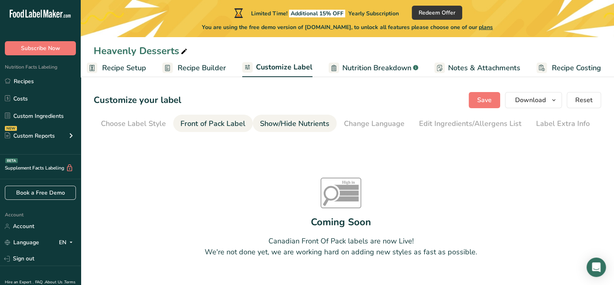
click at [281, 127] on div "Show/Hide Nutrients" at bounding box center [294, 123] width 69 height 11
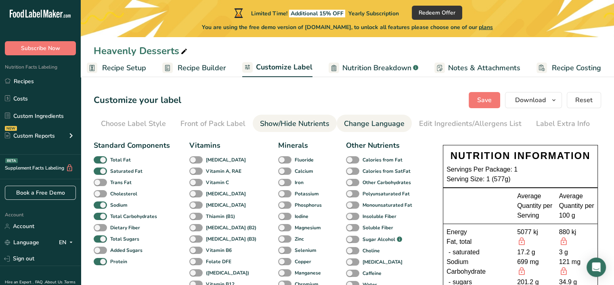
click at [363, 130] on link "Change Language" at bounding box center [374, 124] width 61 height 18
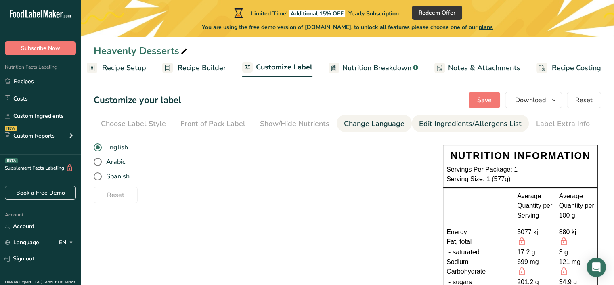
click at [433, 127] on div "Edit Ingredients/Allergens List" at bounding box center [470, 123] width 103 height 11
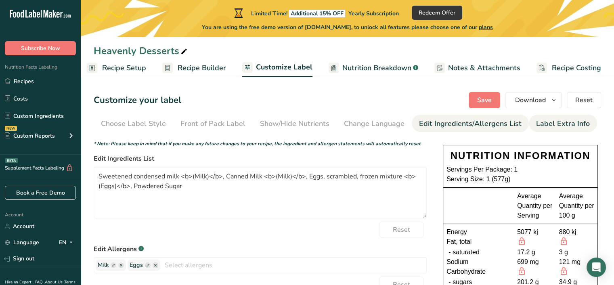
click at [539, 129] on link "Label Extra Info" at bounding box center [563, 124] width 54 height 18
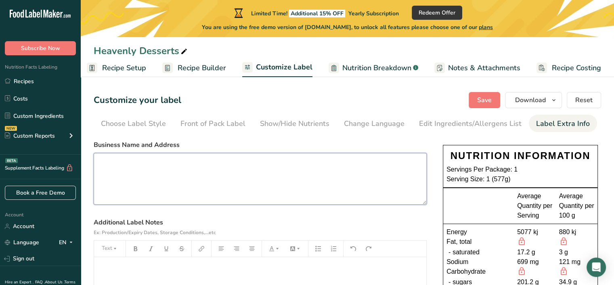
click at [140, 165] on textarea at bounding box center [260, 179] width 333 height 52
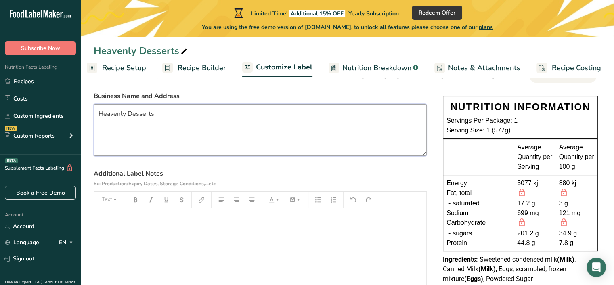
scroll to position [105, 0]
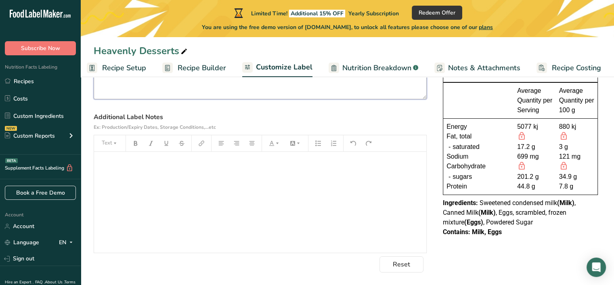
type textarea "Heavenly Desserts"
click at [223, 216] on div "﻿" at bounding box center [260, 202] width 332 height 101
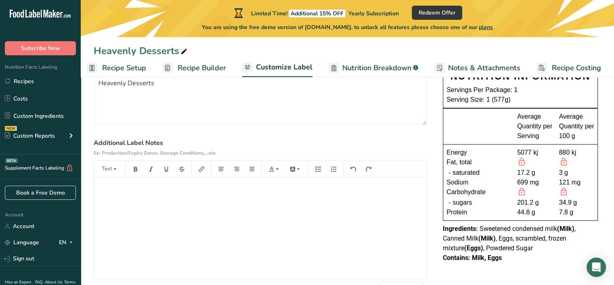
scroll to position [65, 0]
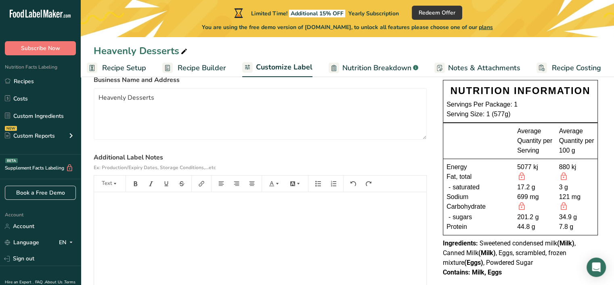
click at [226, 253] on div "﻿" at bounding box center [260, 242] width 332 height 101
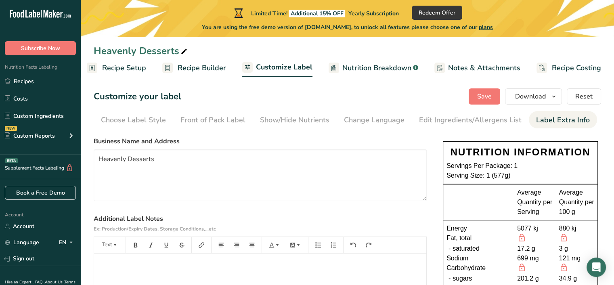
scroll to position [0, 0]
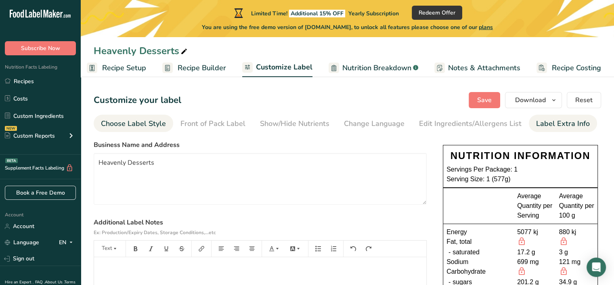
click at [136, 122] on div "Choose Label Style" at bounding box center [133, 123] width 65 height 11
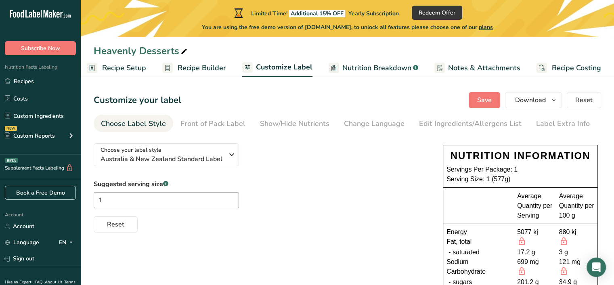
click at [249, 184] on div "Suggested serving size .a-a{fill:#347362;}.b-a{fill:#fff;} 1 Reset" at bounding box center [260, 205] width 333 height 53
click at [202, 195] on input "1" at bounding box center [166, 200] width 145 height 16
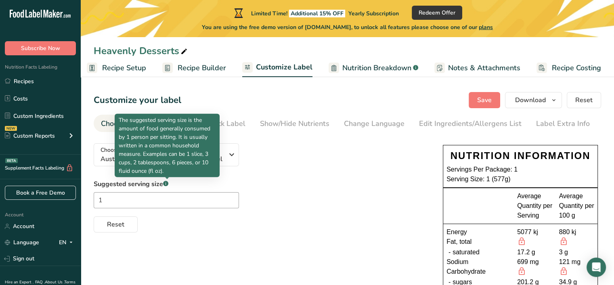
click at [168, 183] on rect at bounding box center [165, 183] width 5 height 5
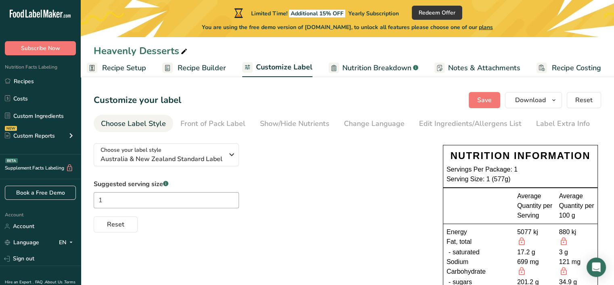
click at [289, 187] on div "Suggested serving size .a-a{fill:#347362;}.b-a{fill:#fff;} 1 Reset" at bounding box center [260, 205] width 333 height 53
click at [291, 187] on div "Suggested serving size .a-a{fill:#347362;}.b-a{fill:#fff;} 1 Reset" at bounding box center [260, 205] width 333 height 53
click at [154, 131] on section "Customize your label Save Download Choose what to show on your downloaded label…" at bounding box center [347, 221] width 533 height 284
click at [547, 103] on button "Download" at bounding box center [533, 100] width 57 height 16
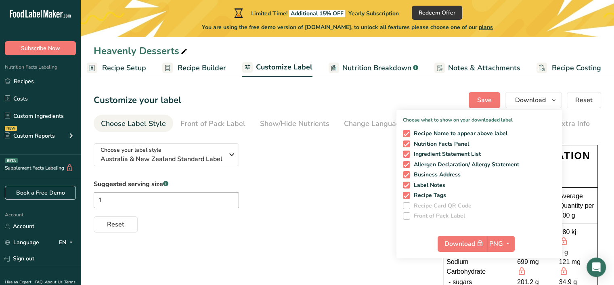
click at [323, 212] on div "Suggested serving size .a-a{fill:#347362;}.b-a{fill:#fff;} 1 Reset" at bounding box center [260, 205] width 333 height 53
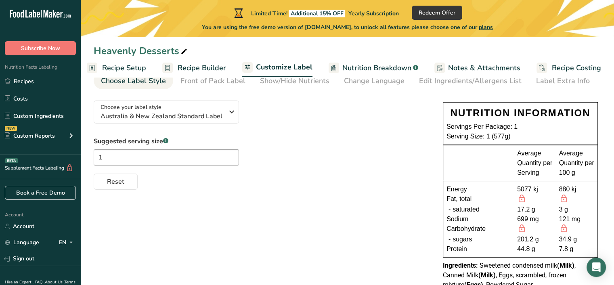
scroll to position [77, 0]
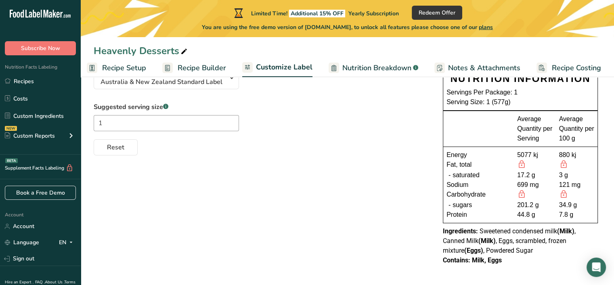
click at [501, 241] on span "Sweetened condensed milk (Milk) , Canned Milk (Milk) , Eggs, scrambled, frozen …" at bounding box center [509, 240] width 133 height 27
click at [499, 239] on span "Sweetened condensed milk (Milk) , Canned Milk (Milk) , Eggs, scrambled, frozen …" at bounding box center [509, 240] width 133 height 27
click at [490, 247] on span "Sweetened condensed milk (Milk) , Canned Milk (Milk) , Eggs, scrambled, frozen …" at bounding box center [509, 240] width 133 height 27
click at [486, 264] on div "NUTRITION INFORMATION Servings Per Package: 1 Serving Size: 1 (577g) Average Qu…" at bounding box center [520, 167] width 161 height 204
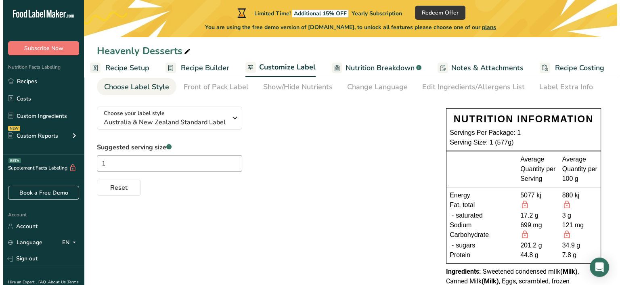
scroll to position [0, 0]
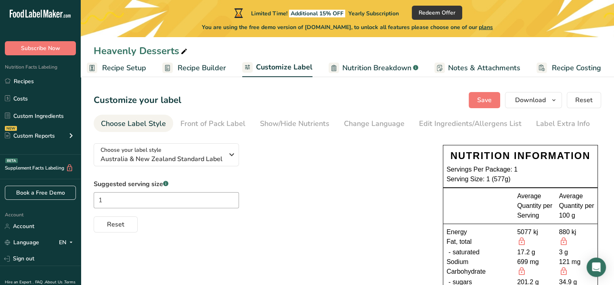
click at [212, 75] on link "Recipe Builder" at bounding box center [194, 68] width 64 height 18
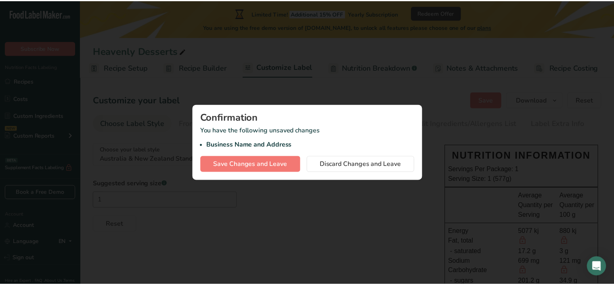
scroll to position [0, 1]
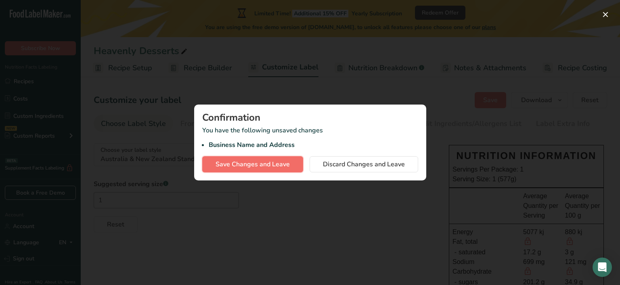
click at [262, 171] on button "Save Changes and Leave" at bounding box center [252, 164] width 101 height 16
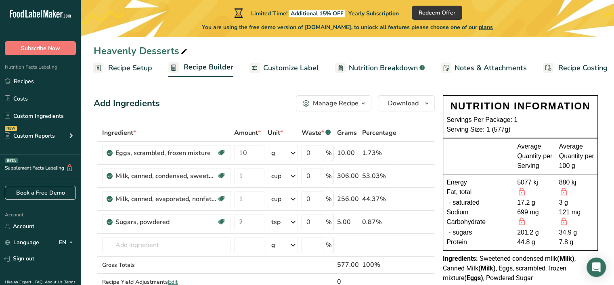
click at [145, 68] on span "Recipe Setup" at bounding box center [130, 68] width 44 height 11
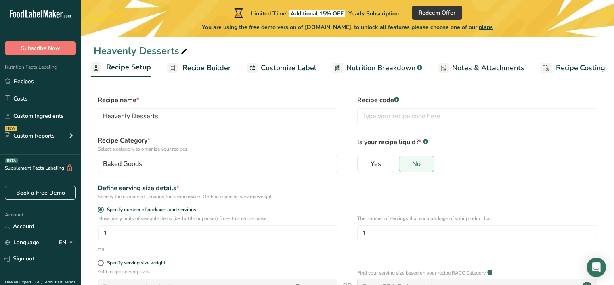
click at [289, 67] on span "Customize Label" at bounding box center [289, 68] width 56 height 11
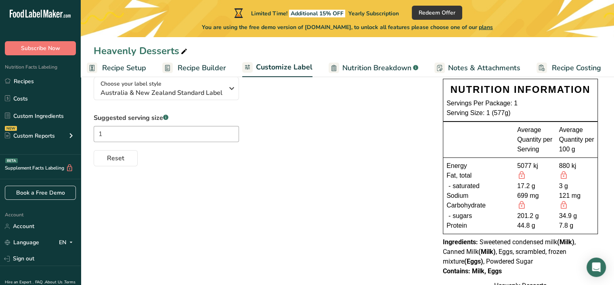
scroll to position [81, 0]
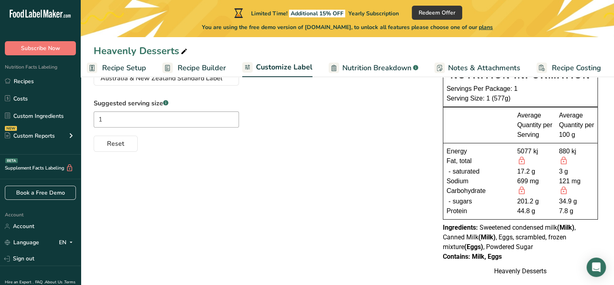
click at [544, 179] on div "699 mg" at bounding box center [535, 181] width 36 height 10
click at [538, 172] on div "17.2 g" at bounding box center [535, 172] width 36 height 10
click at [540, 172] on div "17.2 g" at bounding box center [535, 172] width 36 height 10
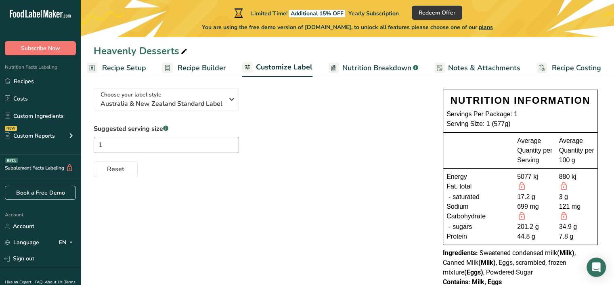
scroll to position [21, 0]
